Goal: Task Accomplishment & Management: Manage account settings

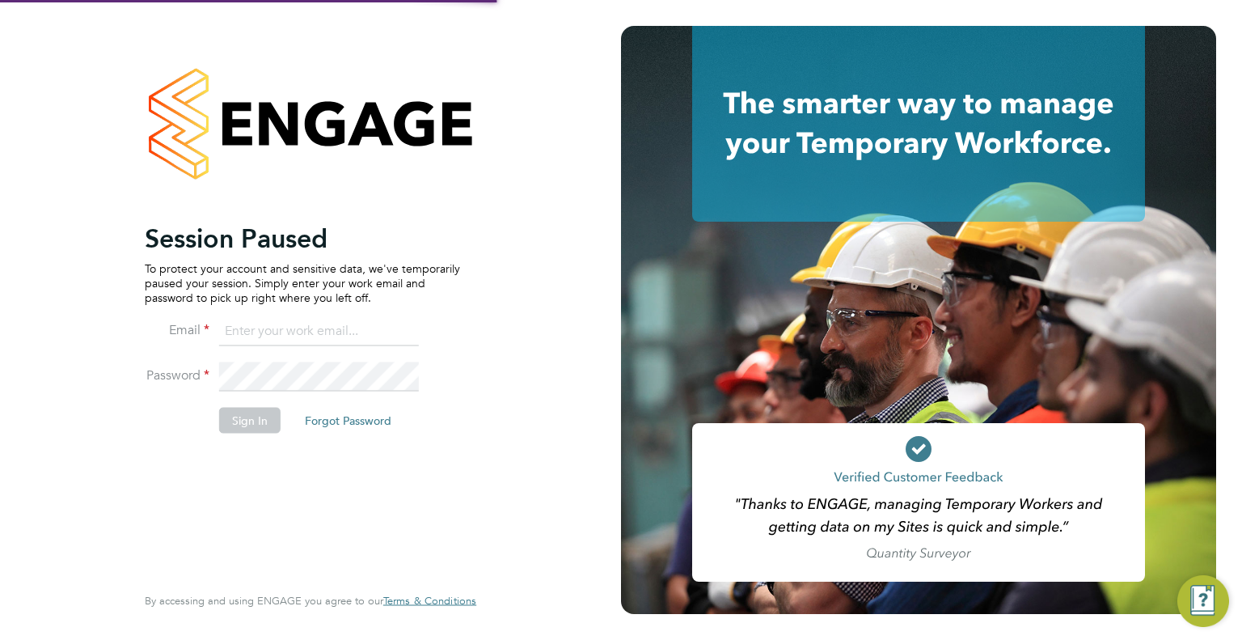
type input "tommie.ferry@buildrec.com"
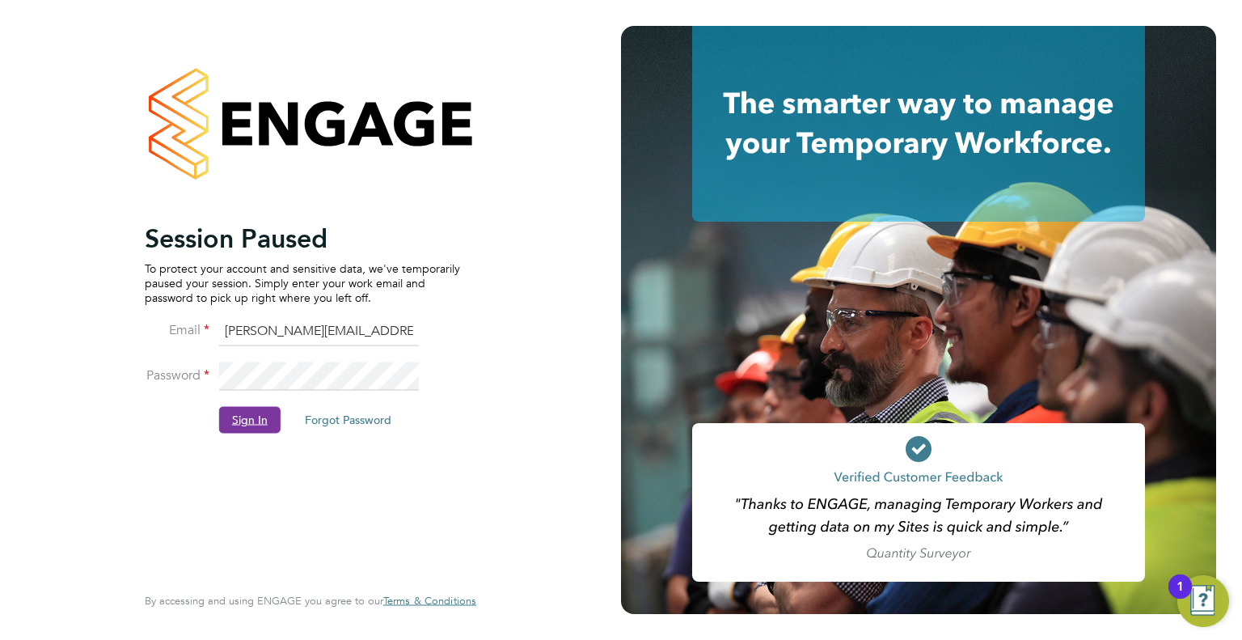
click at [243, 426] on button "Sign In" at bounding box center [249, 420] width 61 height 26
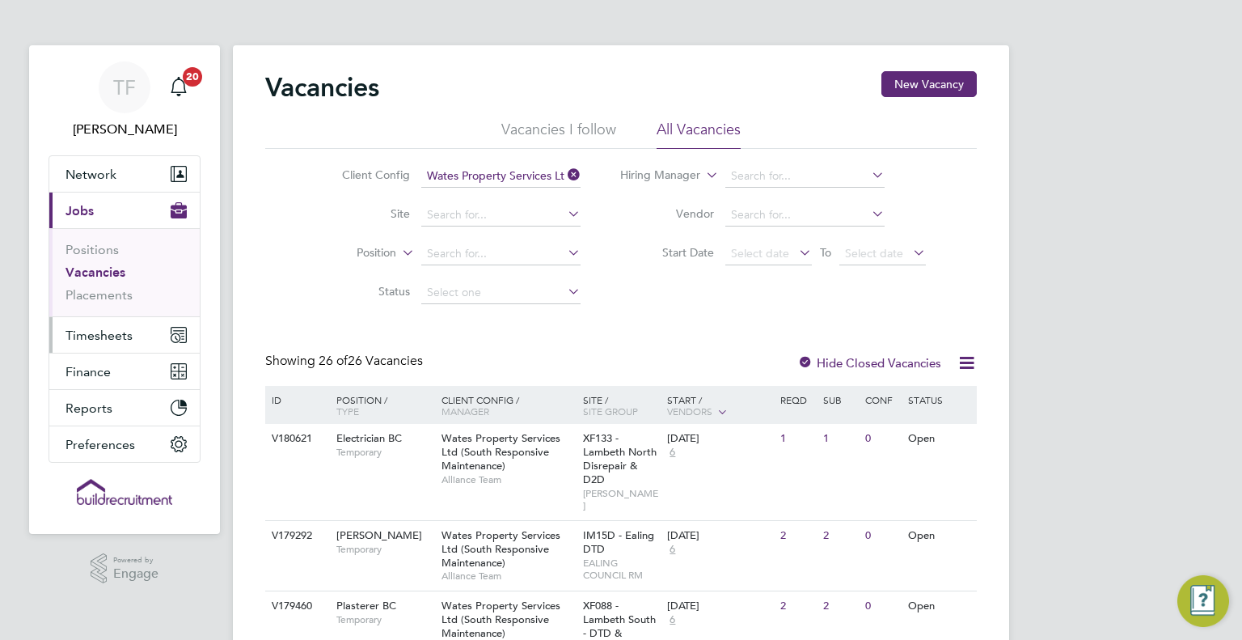
click at [106, 341] on span "Timesheets" at bounding box center [99, 335] width 67 height 15
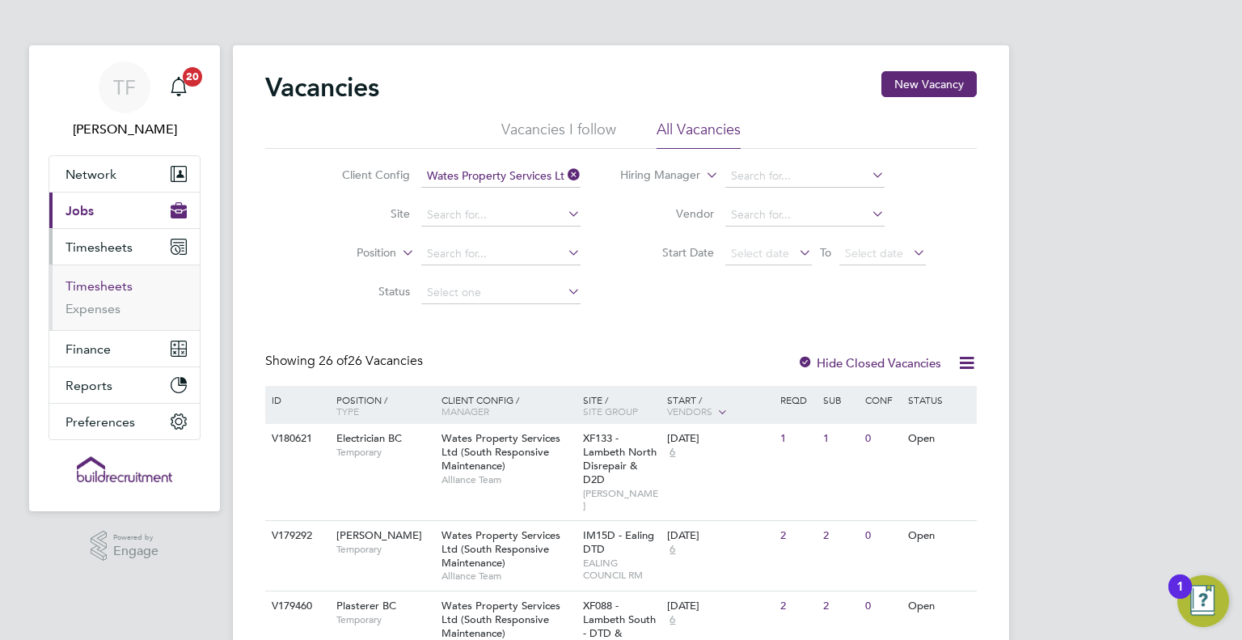
drag, startPoint x: 93, startPoint y: 287, endPoint x: 125, endPoint y: 297, distance: 33.8
click at [93, 287] on link "Timesheets" at bounding box center [99, 285] width 67 height 15
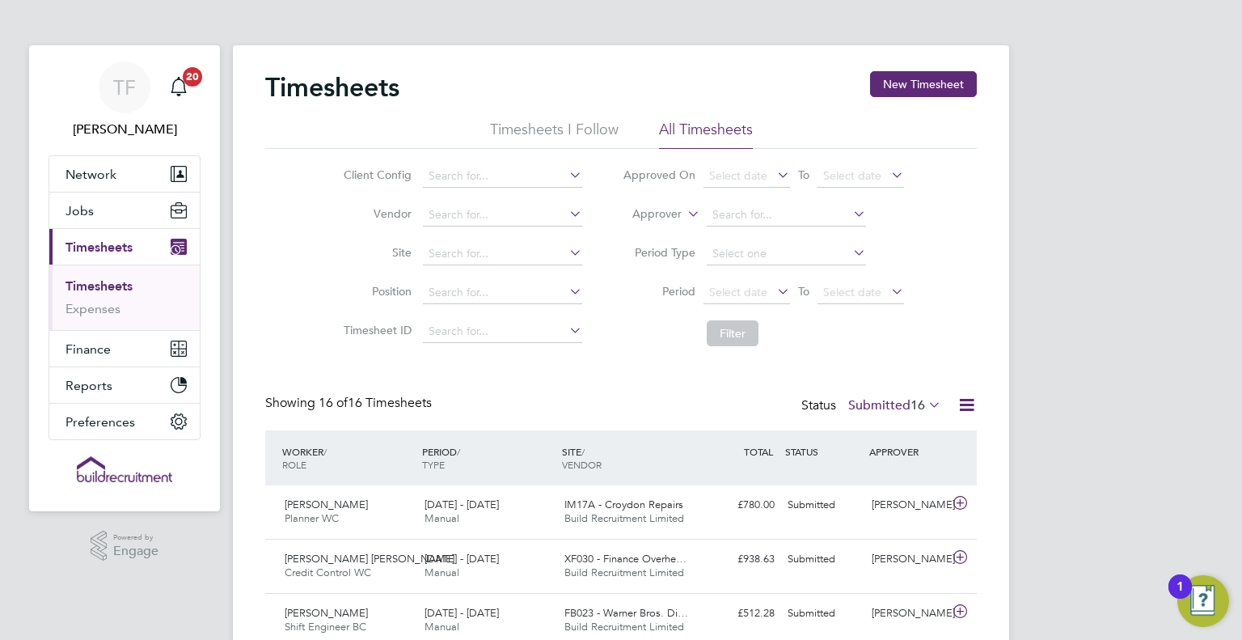
click at [666, 204] on li "Approver" at bounding box center [764, 215] width 322 height 39
click at [665, 213] on label "Approver" at bounding box center [645, 214] width 73 height 16
click at [638, 239] on li "Worker" at bounding box center [642, 232] width 79 height 21
click at [758, 209] on input at bounding box center [786, 215] width 159 height 23
click at [747, 238] on b "Andrew" at bounding box center [760, 237] width 94 height 14
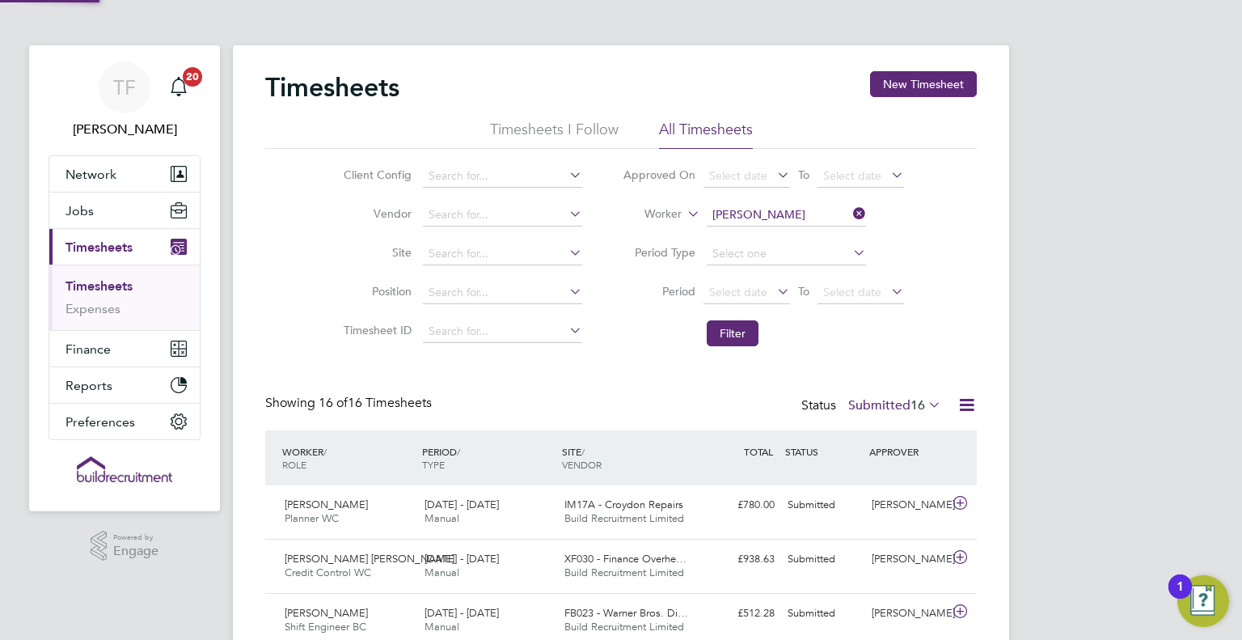
type input "Andrew Green"
click at [738, 326] on button "Filter" at bounding box center [733, 333] width 52 height 26
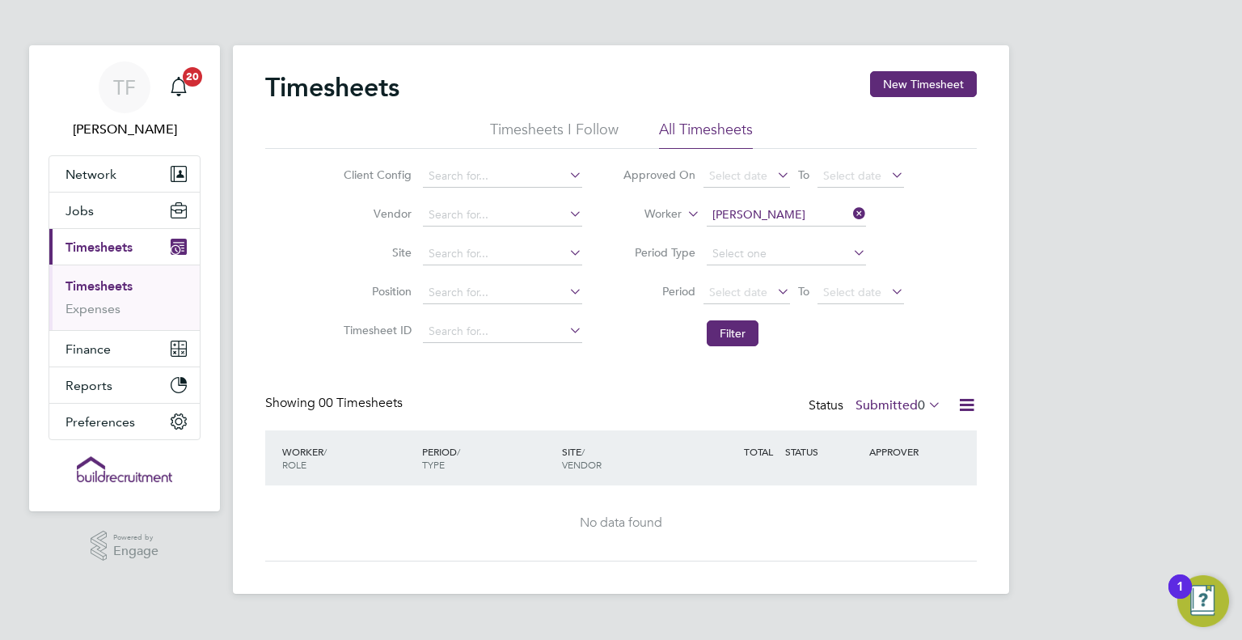
click at [552, 133] on li "Timesheets I Follow" at bounding box center [554, 134] width 129 height 29
click at [735, 132] on li "All Timesheets" at bounding box center [706, 134] width 94 height 29
click at [74, 205] on span "Jobs" at bounding box center [80, 210] width 28 height 15
click at [734, 326] on button "Filter" at bounding box center [733, 333] width 52 height 26
click at [899, 400] on label "Submitted 0" at bounding box center [899, 405] width 86 height 16
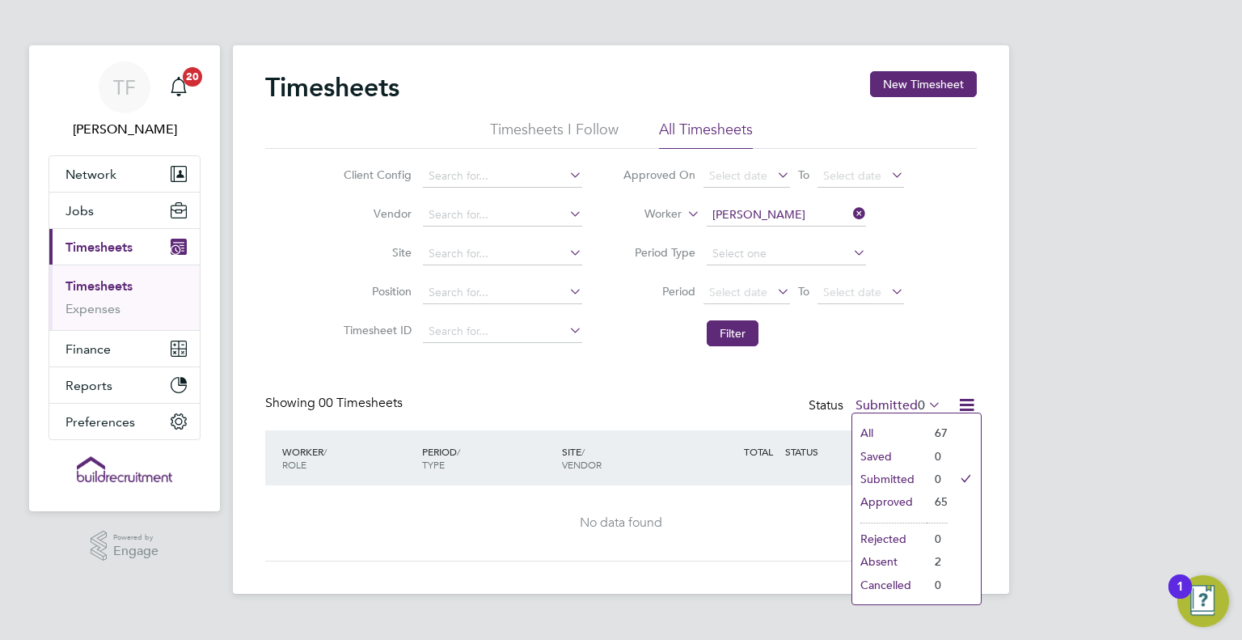
click at [901, 497] on li "Approved" at bounding box center [890, 501] width 74 height 23
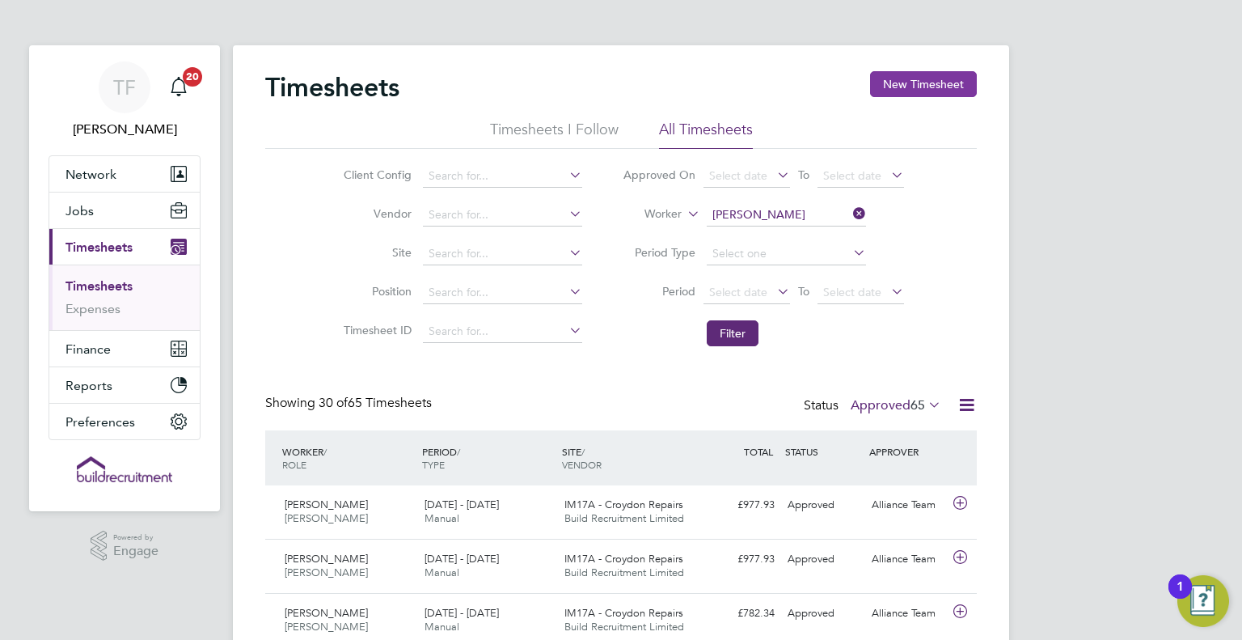
click at [925, 79] on button "New Timesheet" at bounding box center [923, 84] width 107 height 26
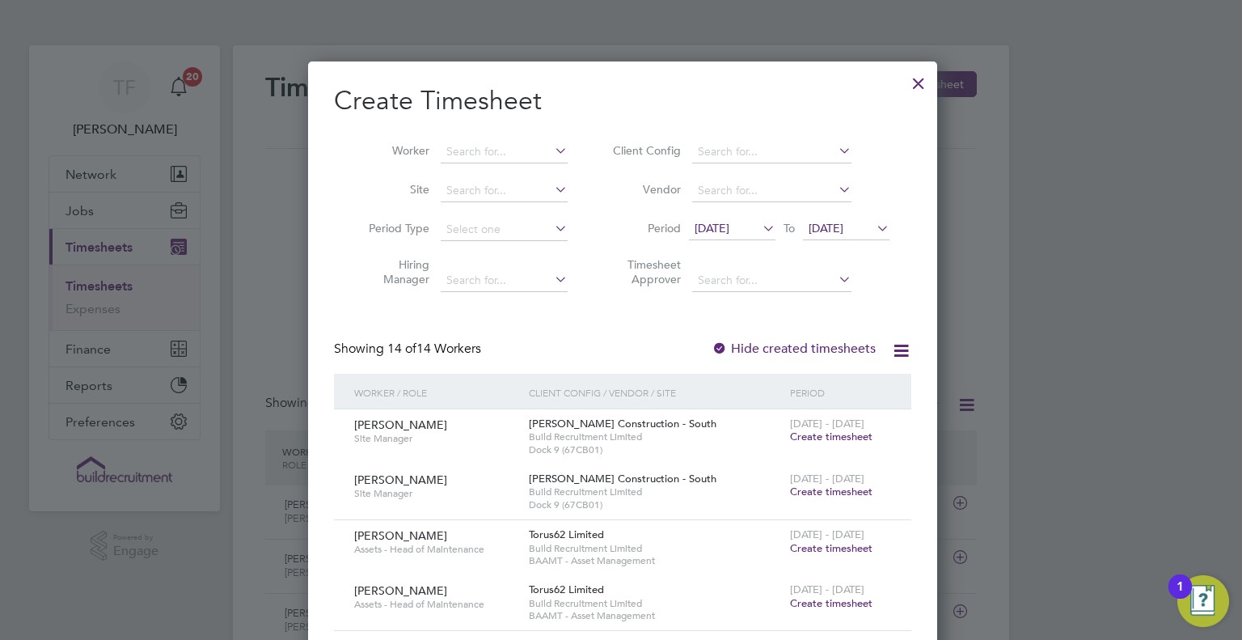
click at [908, 82] on div at bounding box center [918, 79] width 29 height 29
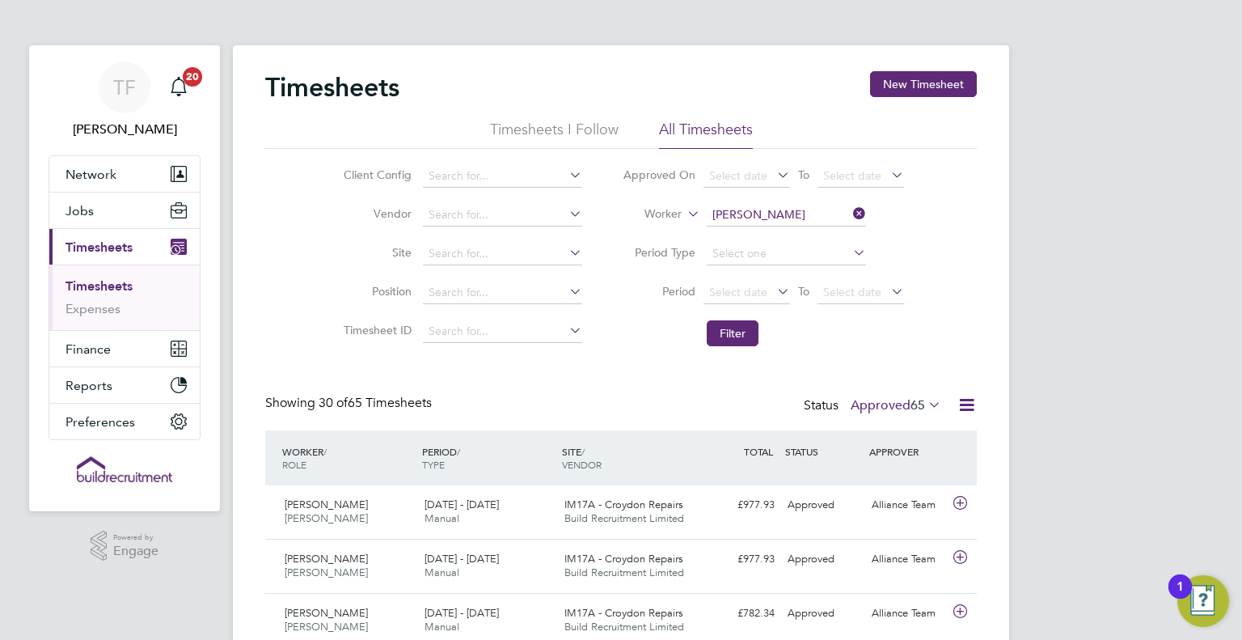
scroll to position [40, 141]
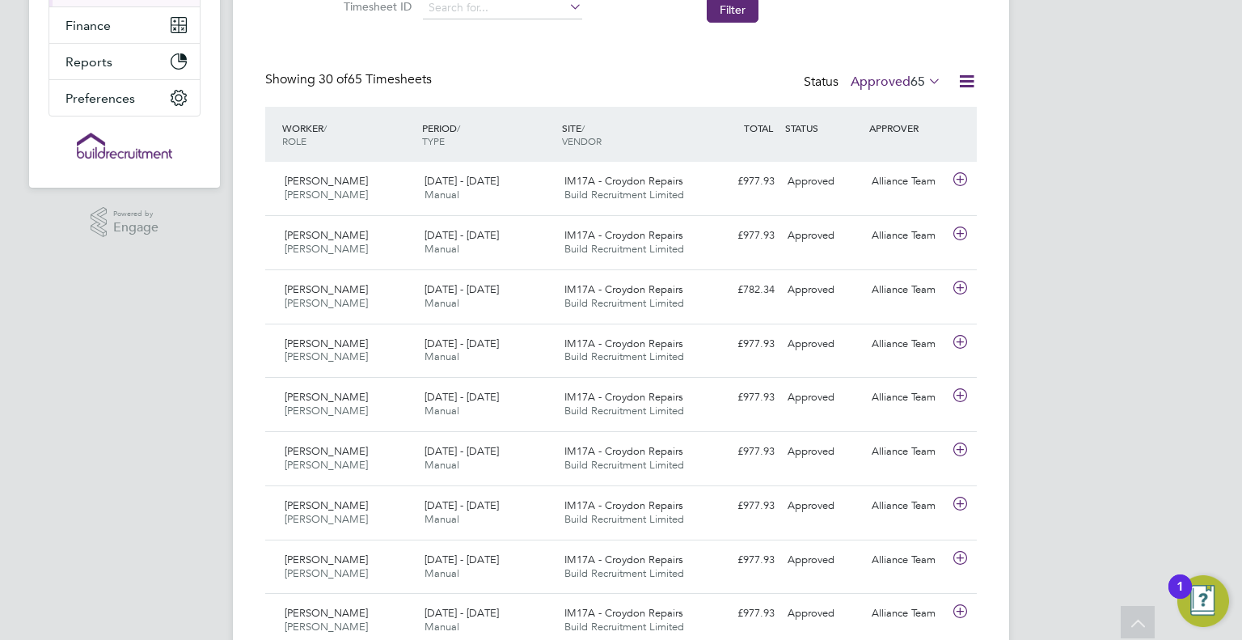
click at [899, 71] on div "Status Approved 65" at bounding box center [874, 82] width 141 height 23
click at [899, 82] on label "Approved 65" at bounding box center [896, 82] width 91 height 16
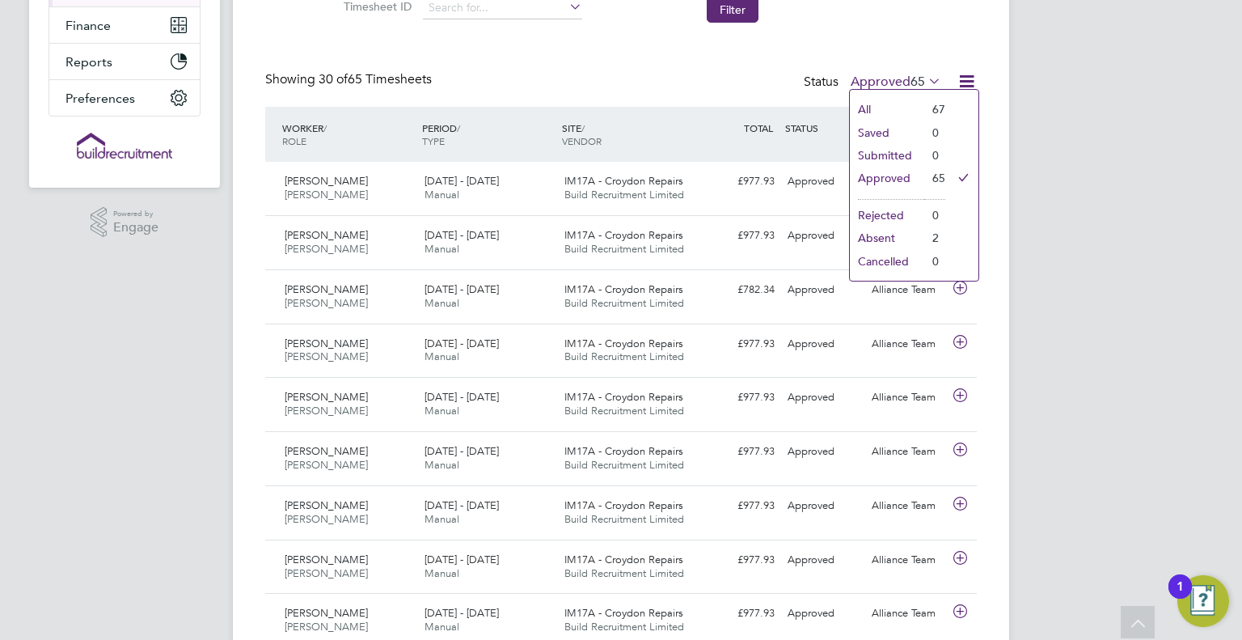
click at [899, 82] on label "Approved 65" at bounding box center [896, 82] width 91 height 16
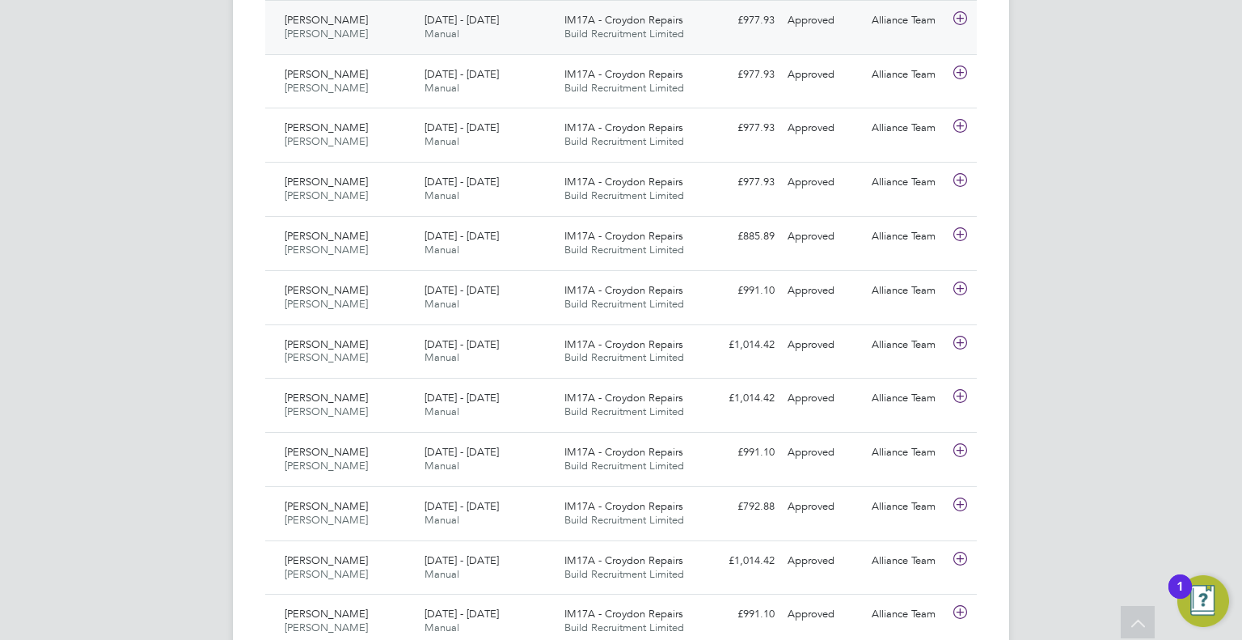
click at [1229, 127] on div "TF Tommie Ferry Notifications 20 Applications: Network Team Members Businesses …" at bounding box center [621, 297] width 1242 height 2212
click at [1139, 242] on div "TF Tommie Ferry Notifications 20 Applications: Network Team Members Businesses …" at bounding box center [621, 297] width 1242 height 2212
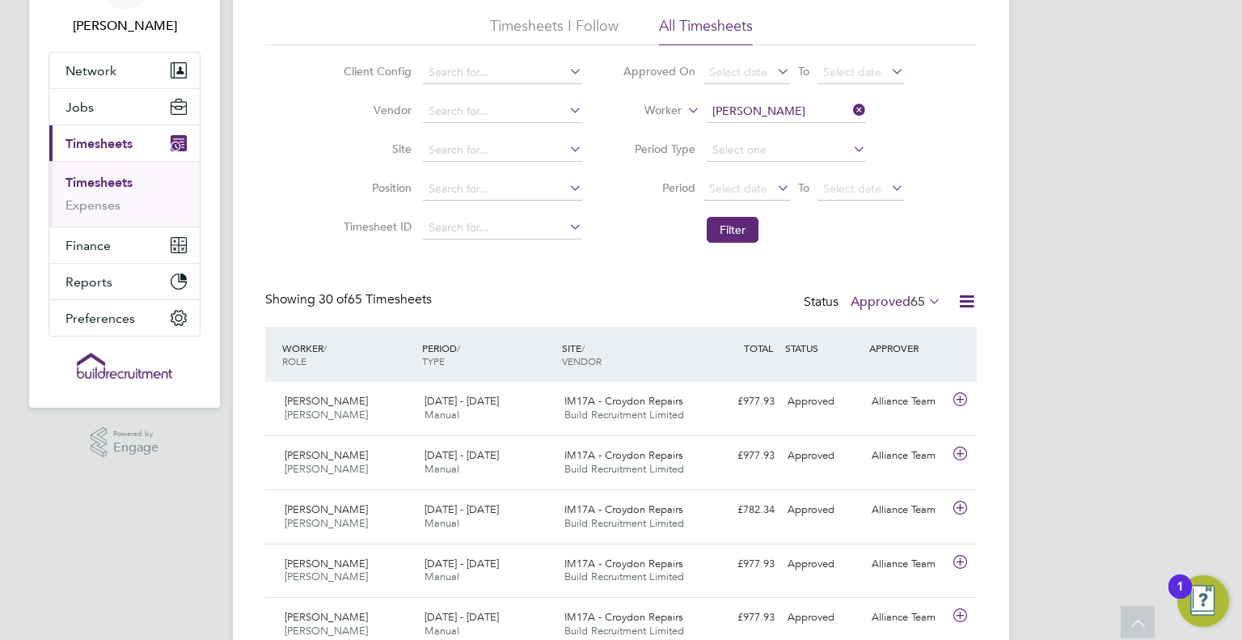
scroll to position [0, 0]
